Goal: Task Accomplishment & Management: Manage account settings

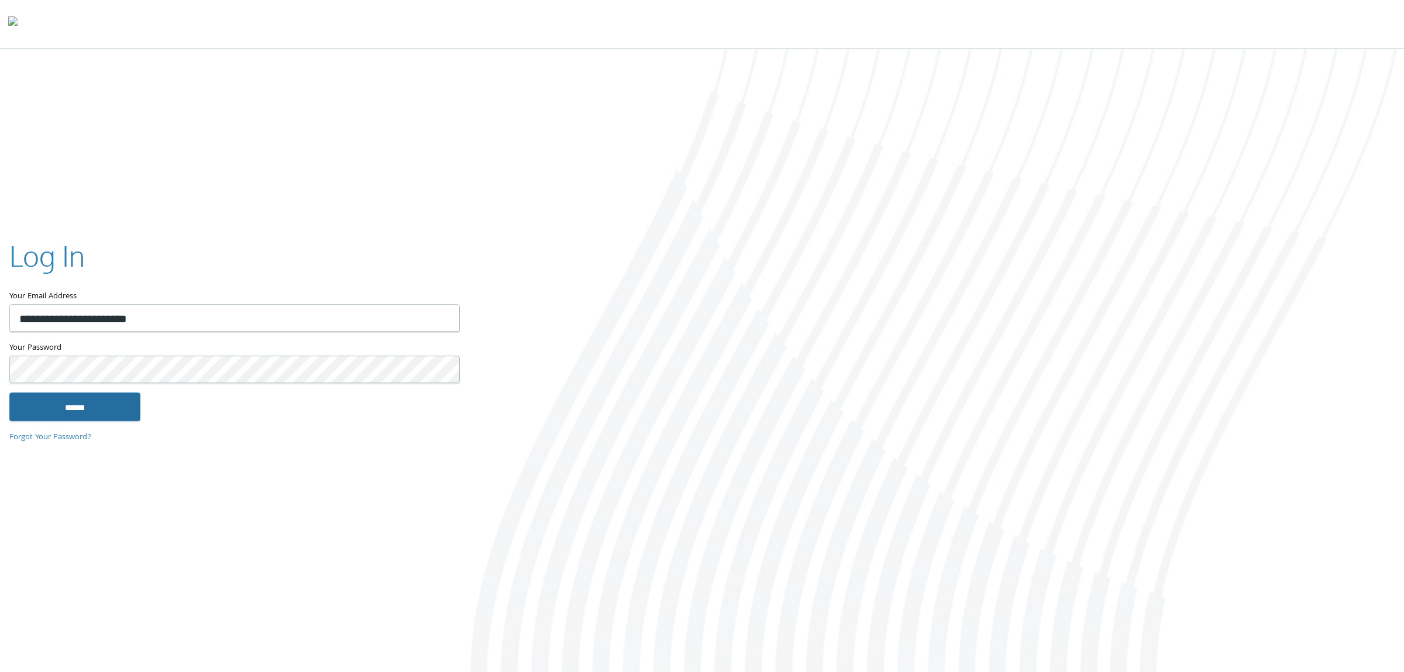
click at [105, 398] on input "******" at bounding box center [74, 407] width 131 height 28
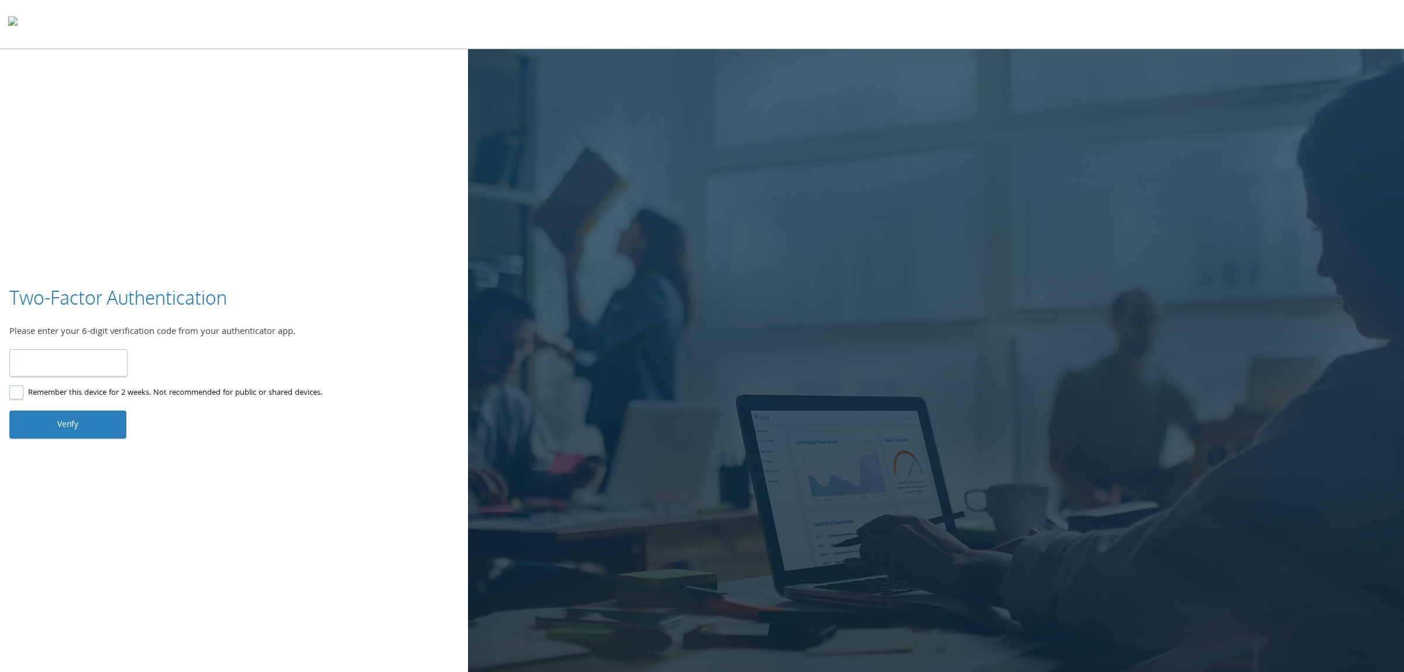
click at [67, 358] on input "number" at bounding box center [68, 363] width 118 height 28
type input "******"
click at [90, 427] on button "Verify" at bounding box center [67, 425] width 117 height 28
